Goal: Navigation & Orientation: Find specific page/section

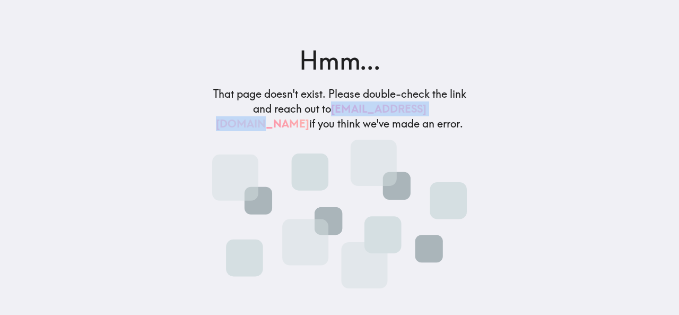
drag, startPoint x: 288, startPoint y: 108, endPoint x: 410, endPoint y: 108, distance: 122.0
click at [410, 108] on h5 "That page doesn't exist. Please double-check the link and reach out to support@…" at bounding box center [339, 108] width 263 height 45
copy link "support@instapanel.com"
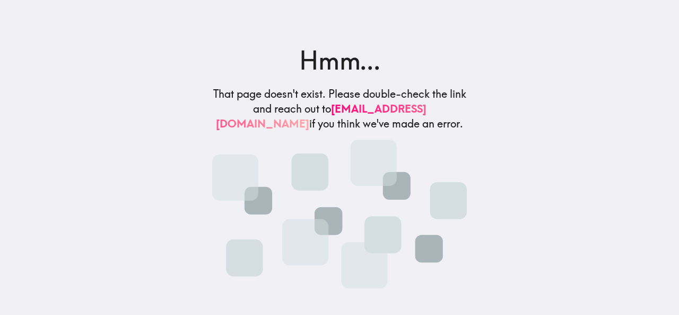
click at [370, 67] on h2 "Hmm..." at bounding box center [339, 60] width 263 height 36
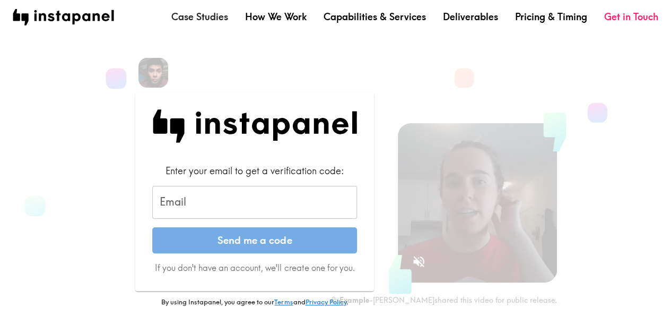
click at [208, 17] on link "Case Studies" at bounding box center [199, 16] width 57 height 13
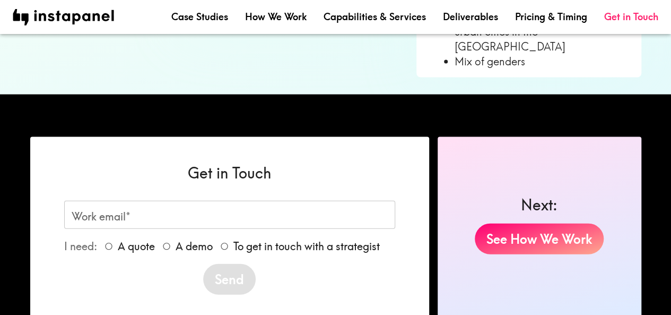
scroll to position [1106, 0]
